Goal: Check status: Check status

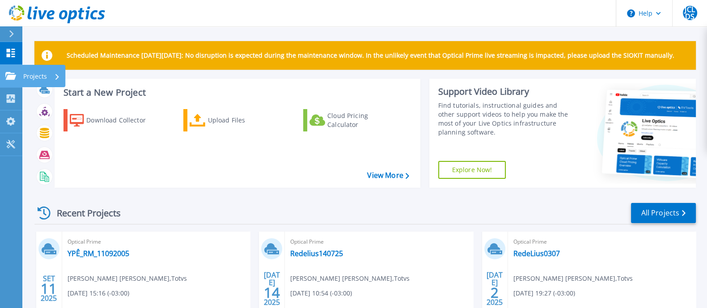
click at [42, 74] on p "Projects" at bounding box center [35, 76] width 24 height 23
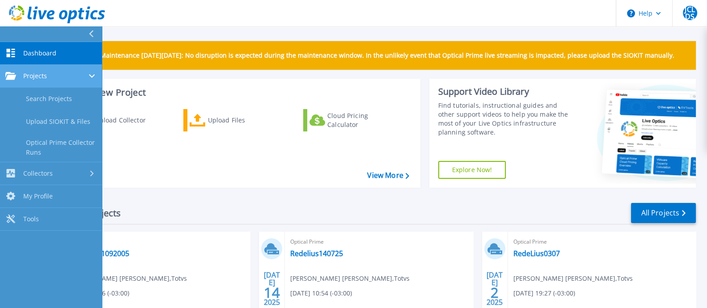
click at [58, 79] on div "Projects" at bounding box center [50, 76] width 91 height 8
click at [58, 80] on div "Projects" at bounding box center [50, 76] width 91 height 8
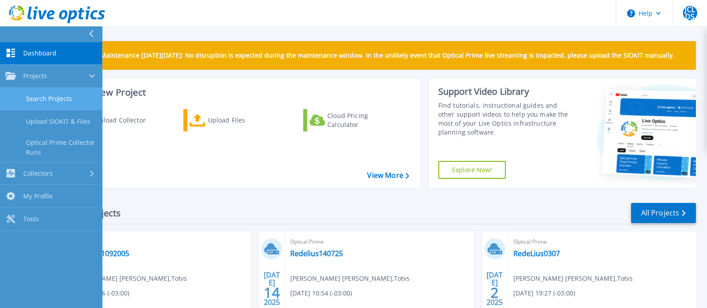
click at [58, 98] on link "Search Projects" at bounding box center [51, 99] width 102 height 23
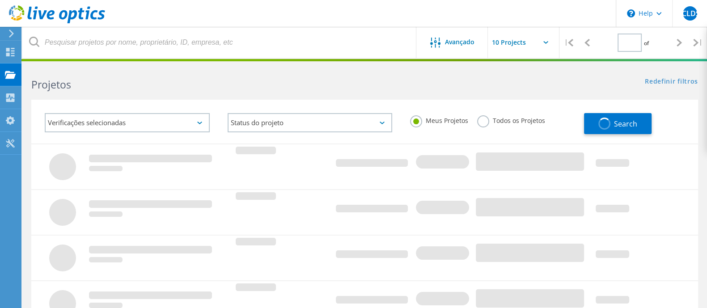
type input "1"
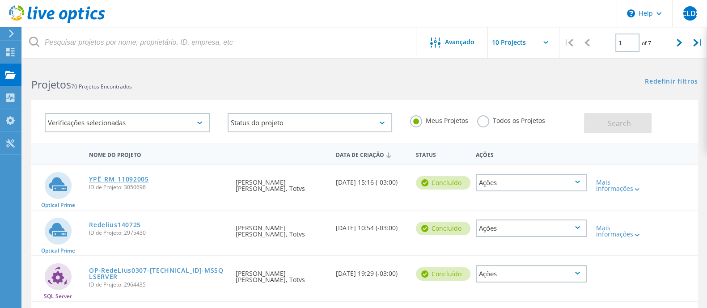
click at [127, 177] on link "YPÊ_RM_11092005" at bounding box center [119, 179] width 60 height 6
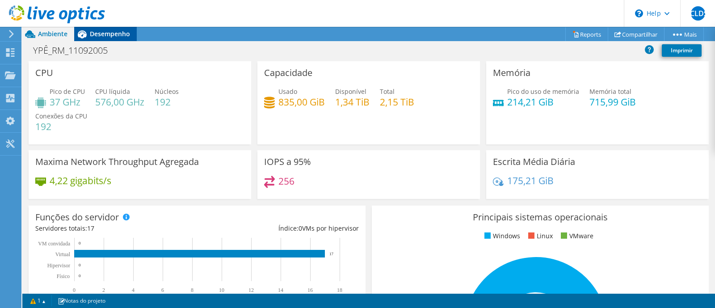
click at [116, 33] on span "Desempenho" at bounding box center [110, 34] width 40 height 8
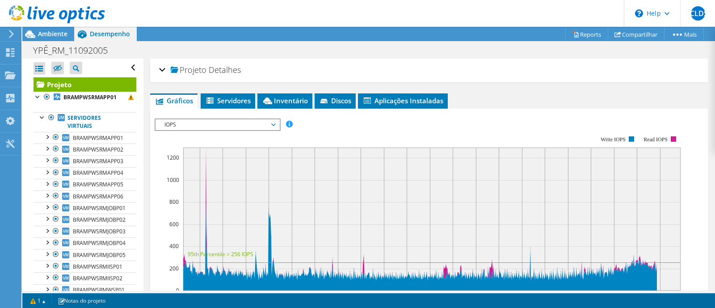
click at [456, 96] on ul "Gráficos Servidores Inventário Hipervisor Discos Discos de cluster Aplicações I…" at bounding box center [429, 100] width 558 height 15
click at [119, 98] on link "BRAMPWSRMAPP01" at bounding box center [85, 98] width 103 height 12
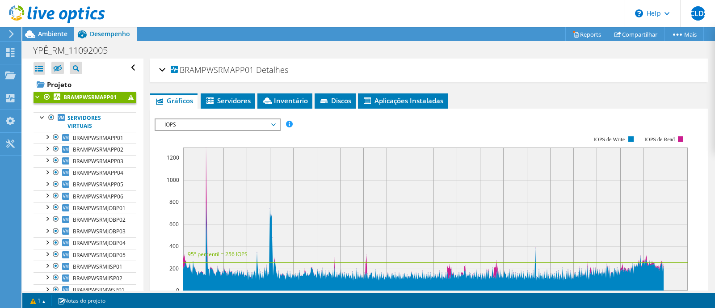
click at [126, 99] on link "BRAMPWSRMAPP01" at bounding box center [85, 98] width 103 height 12
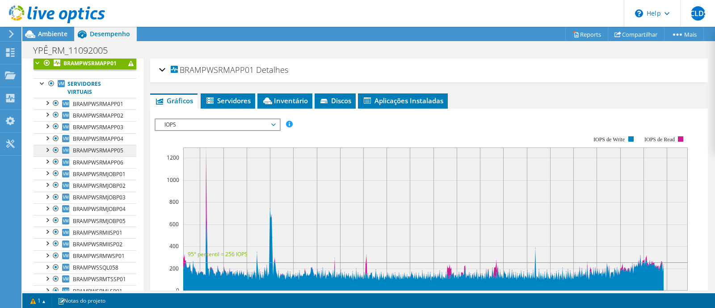
scroll to position [58, 0]
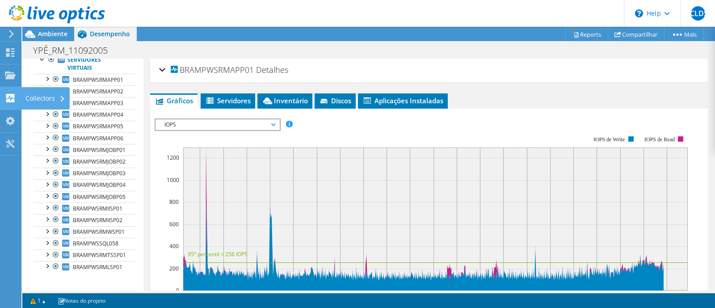
click at [38, 101] on div "Collectors" at bounding box center [45, 98] width 49 height 22
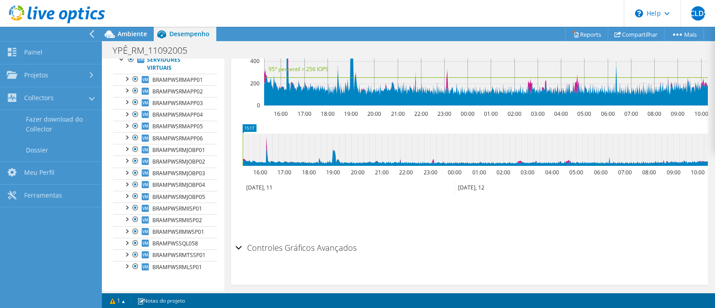
scroll to position [194, 0]
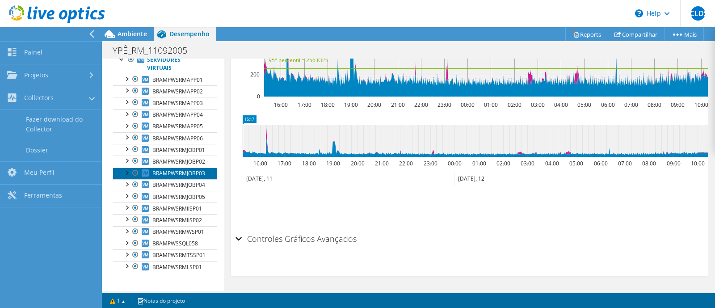
click at [195, 175] on span "BRAMPWSRMJOBP03" at bounding box center [178, 173] width 53 height 8
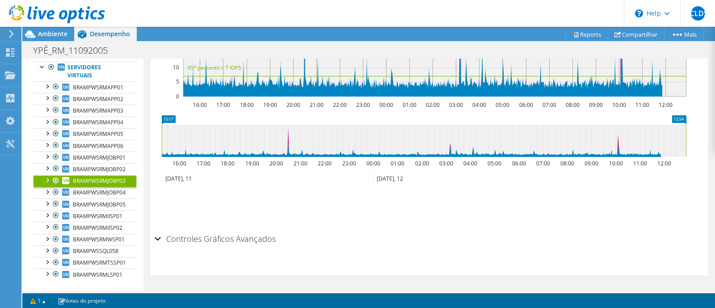
scroll to position [144, 0]
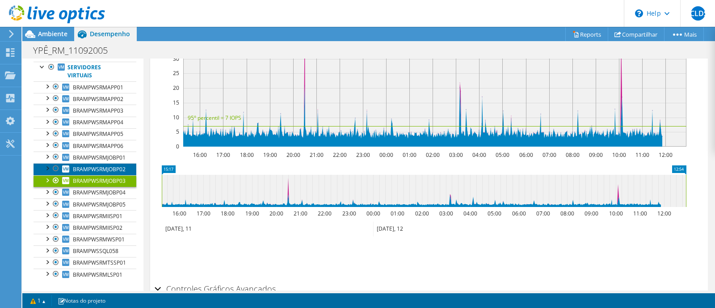
click at [104, 165] on span "BRAMPWSRMJOBP02" at bounding box center [99, 169] width 53 height 8
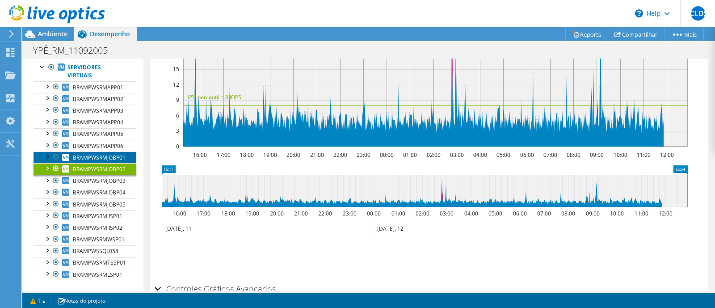
click at [113, 152] on link "BRAMPWSRMJOBP01" at bounding box center [85, 158] width 103 height 12
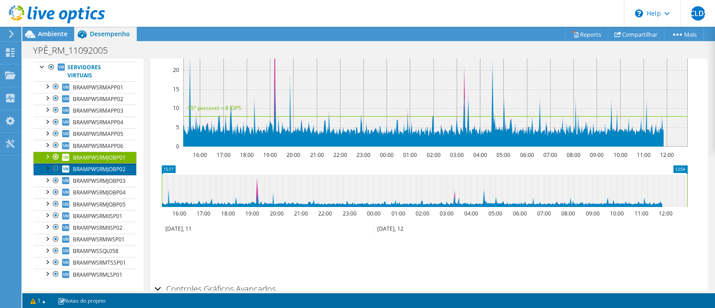
click at [112, 165] on span "BRAMPWSRMJOBP02" at bounding box center [99, 169] width 53 height 8
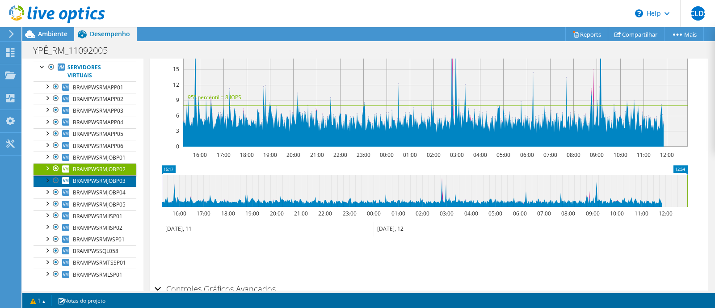
click at [110, 177] on span "BRAMPWSRMJOBP03" at bounding box center [99, 181] width 53 height 8
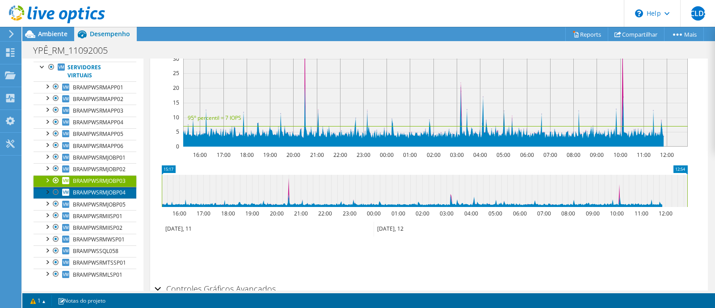
click at [105, 189] on span "BRAMPWSRMJOBP04" at bounding box center [99, 193] width 53 height 8
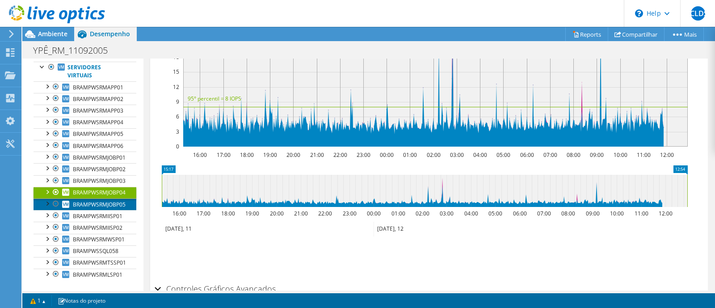
click at [103, 199] on link "BRAMPWSRMJOBP05" at bounding box center [85, 205] width 103 height 12
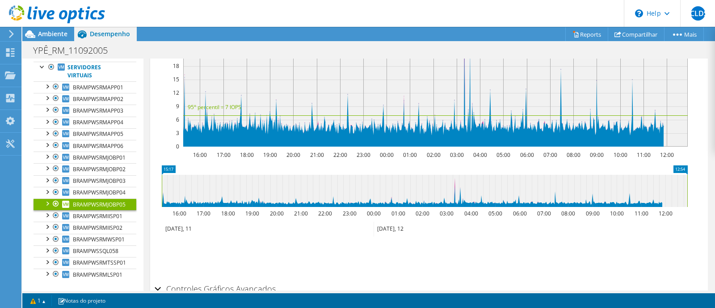
click at [100, 209] on link "BRAMPWSRMJOBP05" at bounding box center [85, 205] width 103 height 12
click at [103, 217] on span "BRAMPWSRMIISP01" at bounding box center [98, 216] width 50 height 8
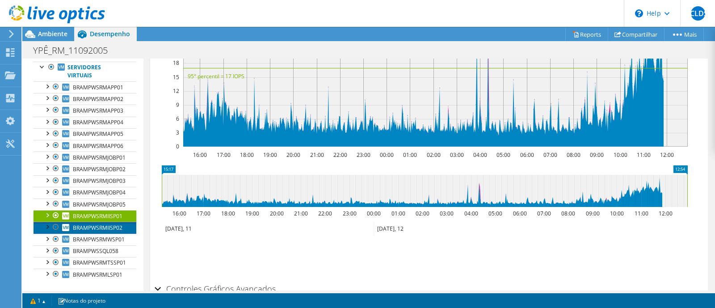
click at [91, 227] on span "BRAMPWSRMIISP02" at bounding box center [98, 228] width 50 height 8
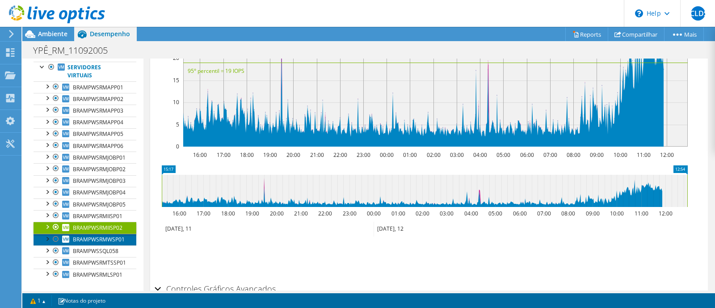
click at [95, 236] on span "BRAMPWSRMWSP01" at bounding box center [99, 240] width 52 height 8
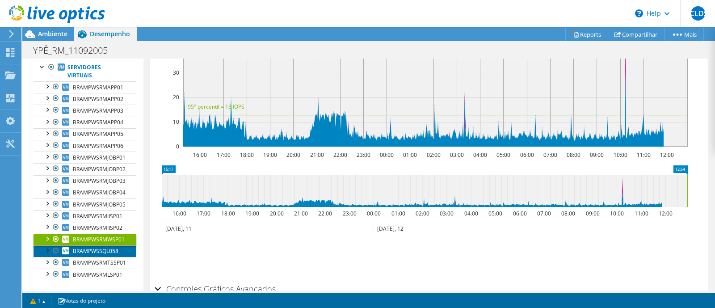
click at [96, 247] on span "BRAMPWSSQL058" at bounding box center [96, 251] width 46 height 8
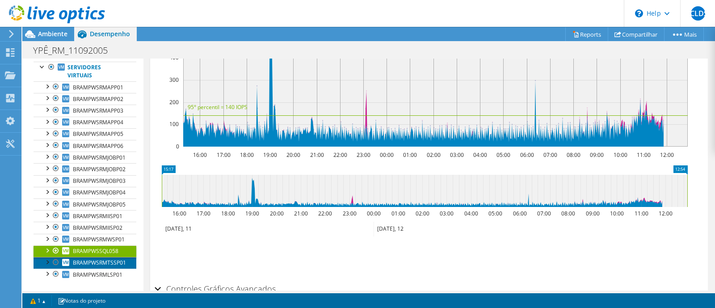
click at [103, 263] on span "BRAMPWSRMTSSP01" at bounding box center [99, 263] width 53 height 8
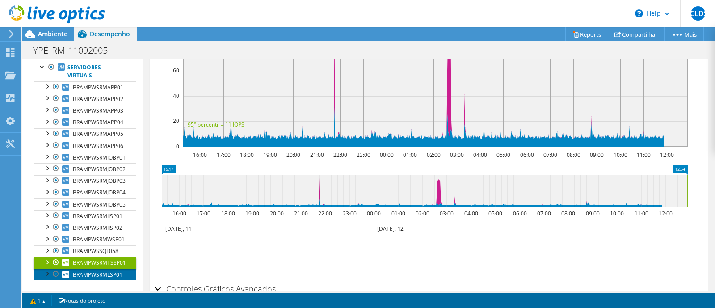
click at [97, 274] on span "BRAMPWSRMLSP01" at bounding box center [98, 275] width 50 height 8
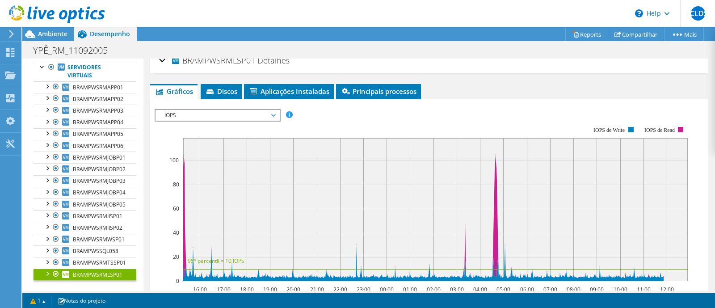
scroll to position [0, 0]
